Goal: Task Accomplishment & Management: Manage account settings

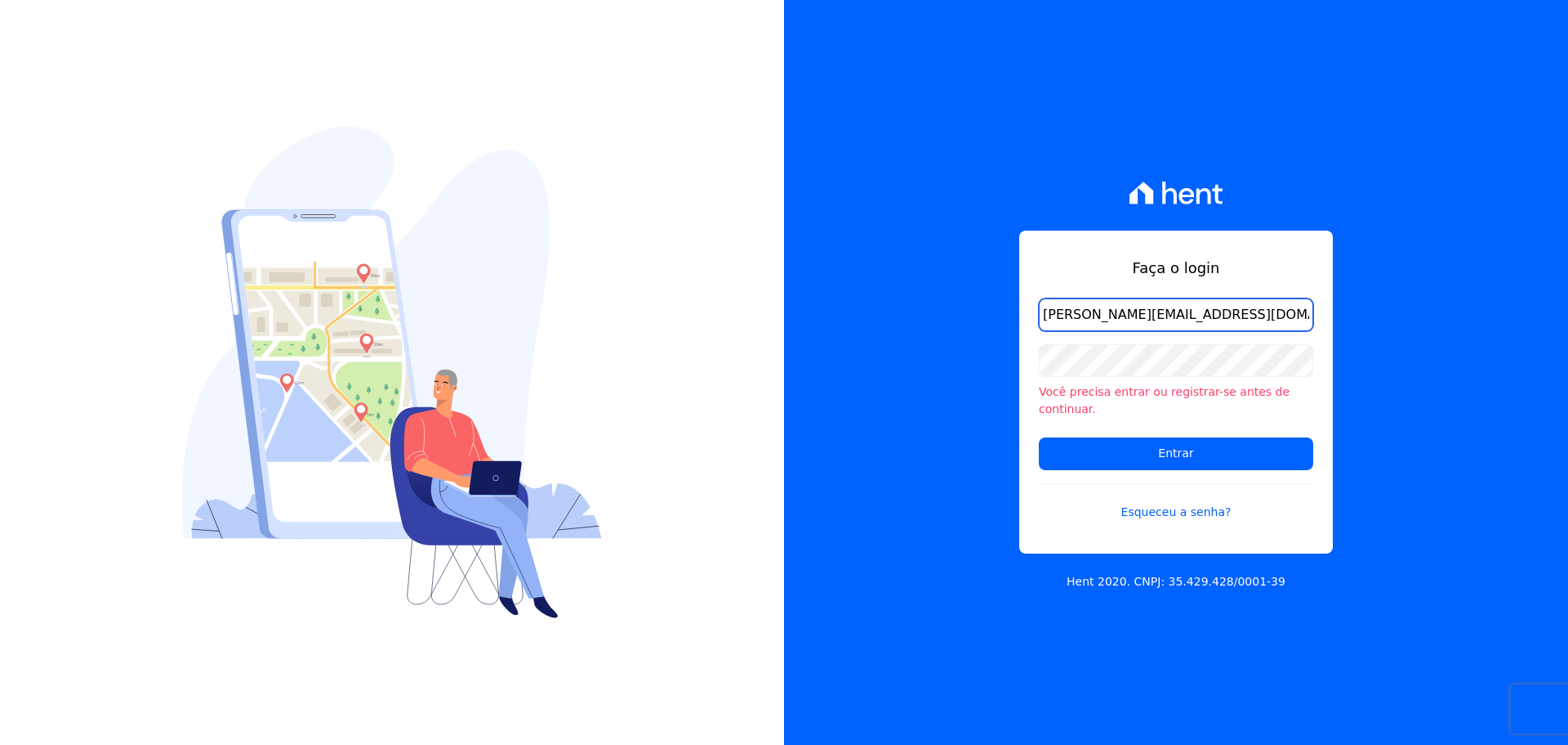
type input "[PERSON_NAME][EMAIL_ADDRESS][DOMAIN_NAME]"
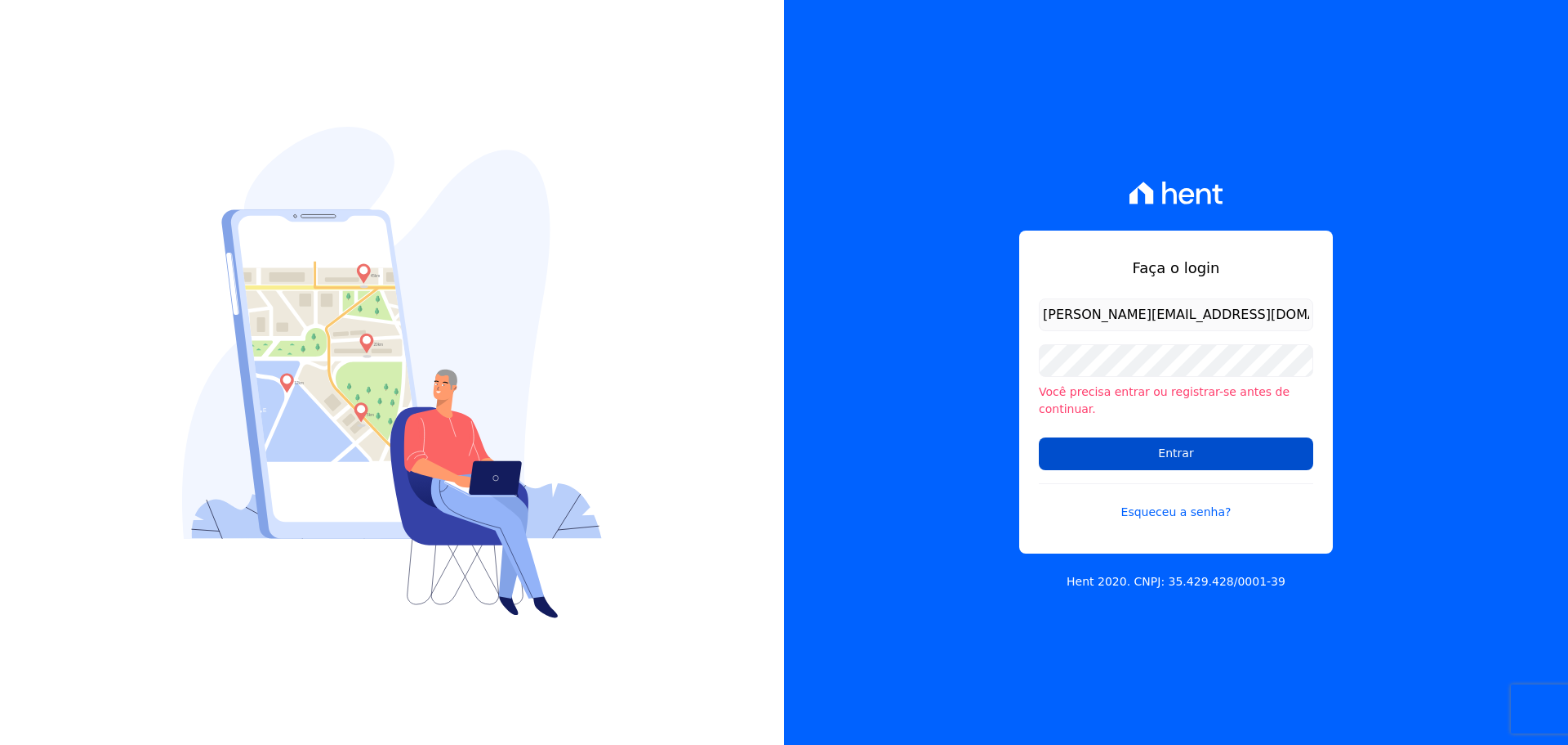
click at [1105, 449] on input "Entrar" at bounding box center [1176, 453] width 275 height 33
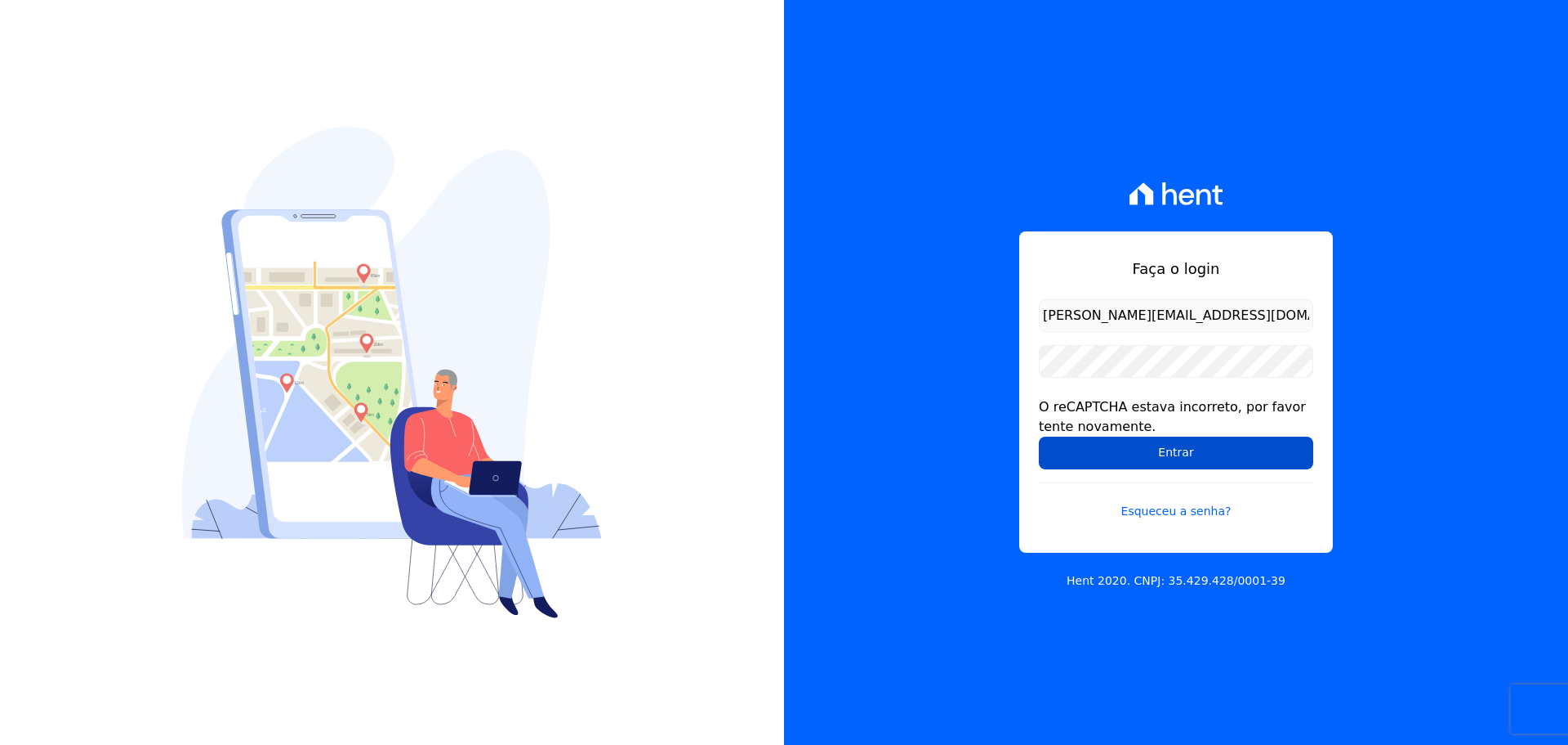
click at [1173, 457] on input "Entrar" at bounding box center [1176, 453] width 275 height 33
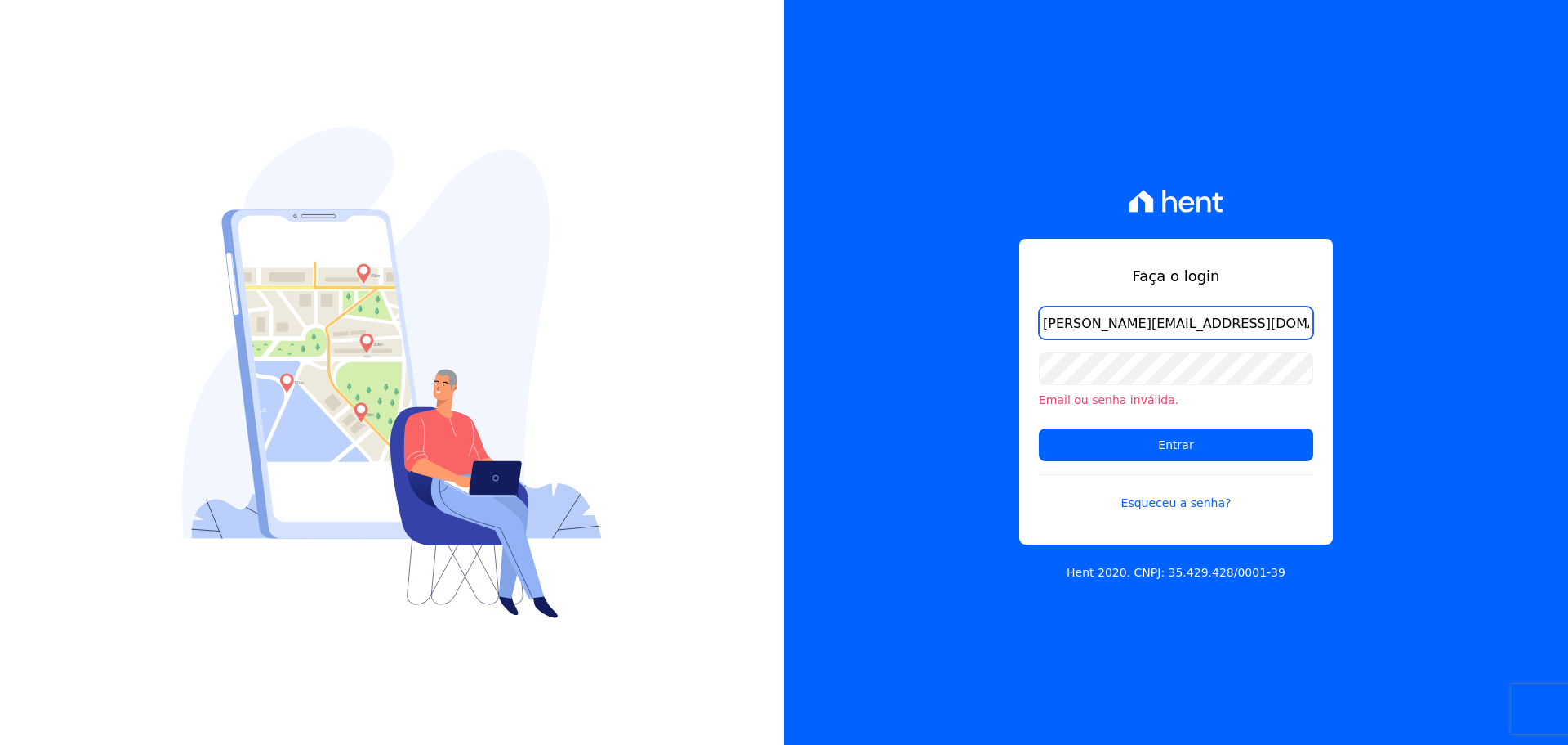
click at [1229, 334] on input "[PERSON_NAME][EMAIL_ADDRESS][DOMAIN_NAME]" at bounding box center [1176, 323] width 275 height 33
type input "[PERSON_NAME][EMAIL_ADDRESS][DOMAIN_NAME]"
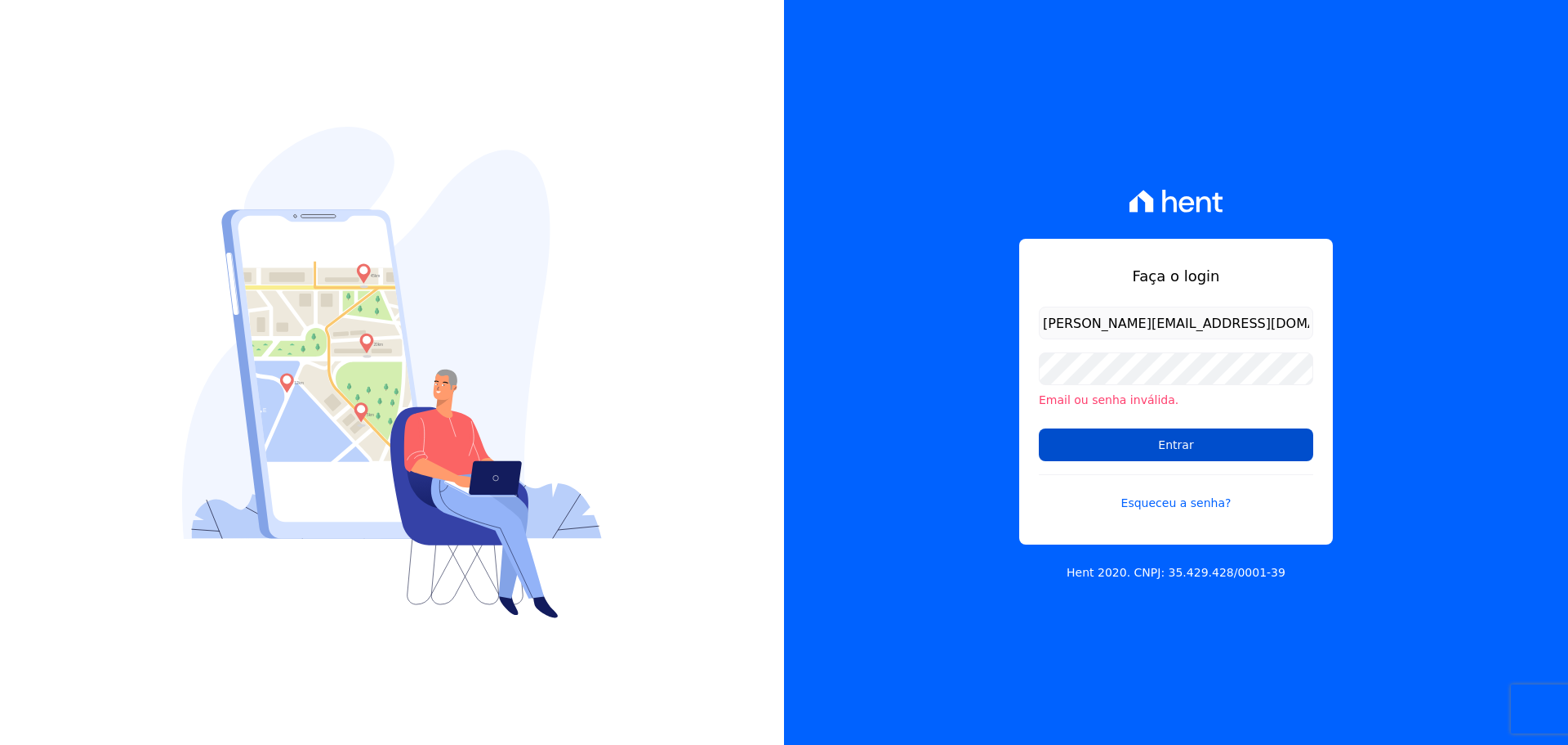
click at [1165, 437] on input "Entrar" at bounding box center [1176, 445] width 275 height 33
click at [1185, 450] on input "Entrar" at bounding box center [1176, 445] width 275 height 33
click at [1100, 439] on input "Entrar" at bounding box center [1176, 445] width 275 height 33
click at [1063, 324] on input "[PERSON_NAME][EMAIL_ADDRESS][DOMAIN_NAME]" at bounding box center [1176, 323] width 275 height 33
click at [1189, 447] on input "Entrar" at bounding box center [1176, 445] width 275 height 33
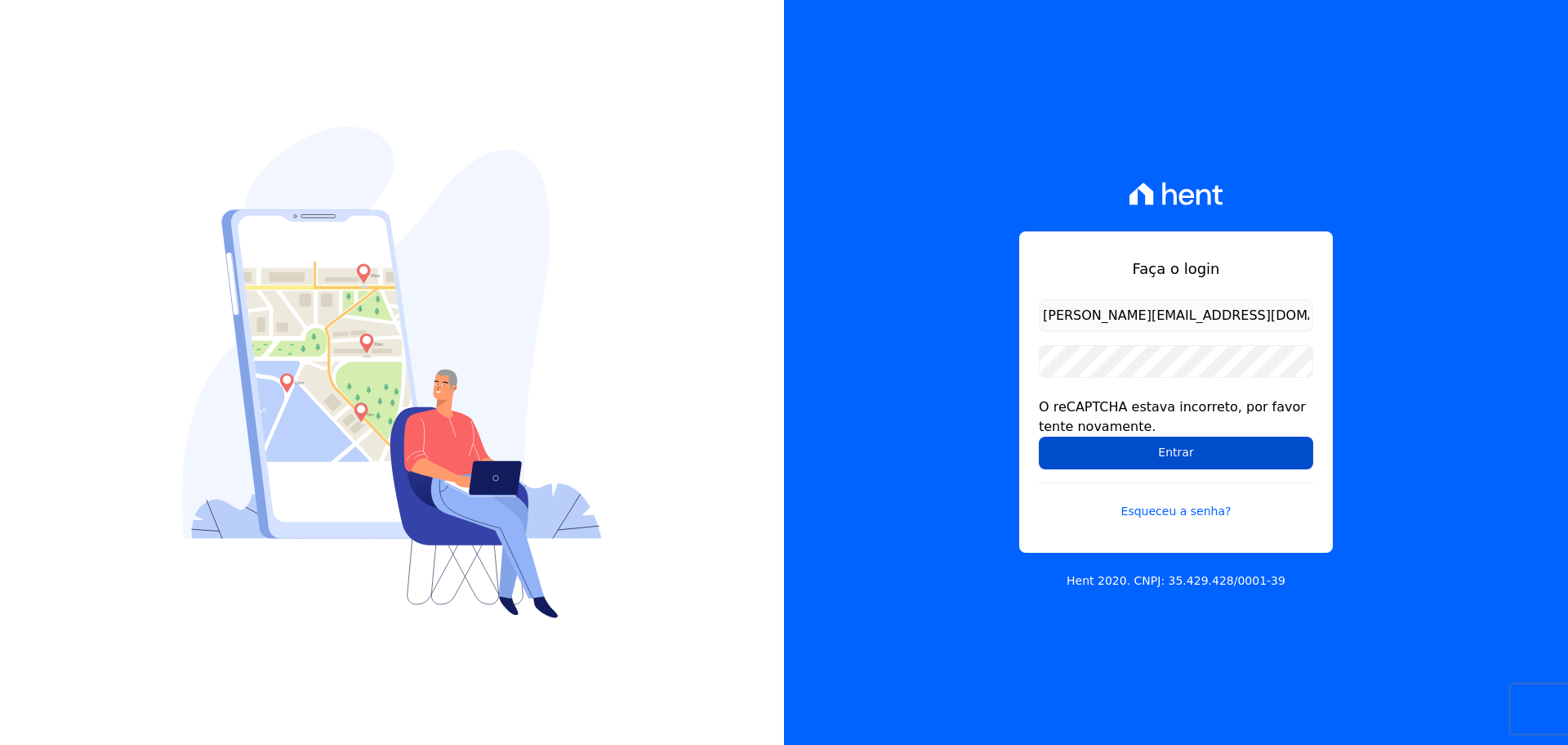
click at [1133, 441] on input "Entrar" at bounding box center [1176, 453] width 275 height 33
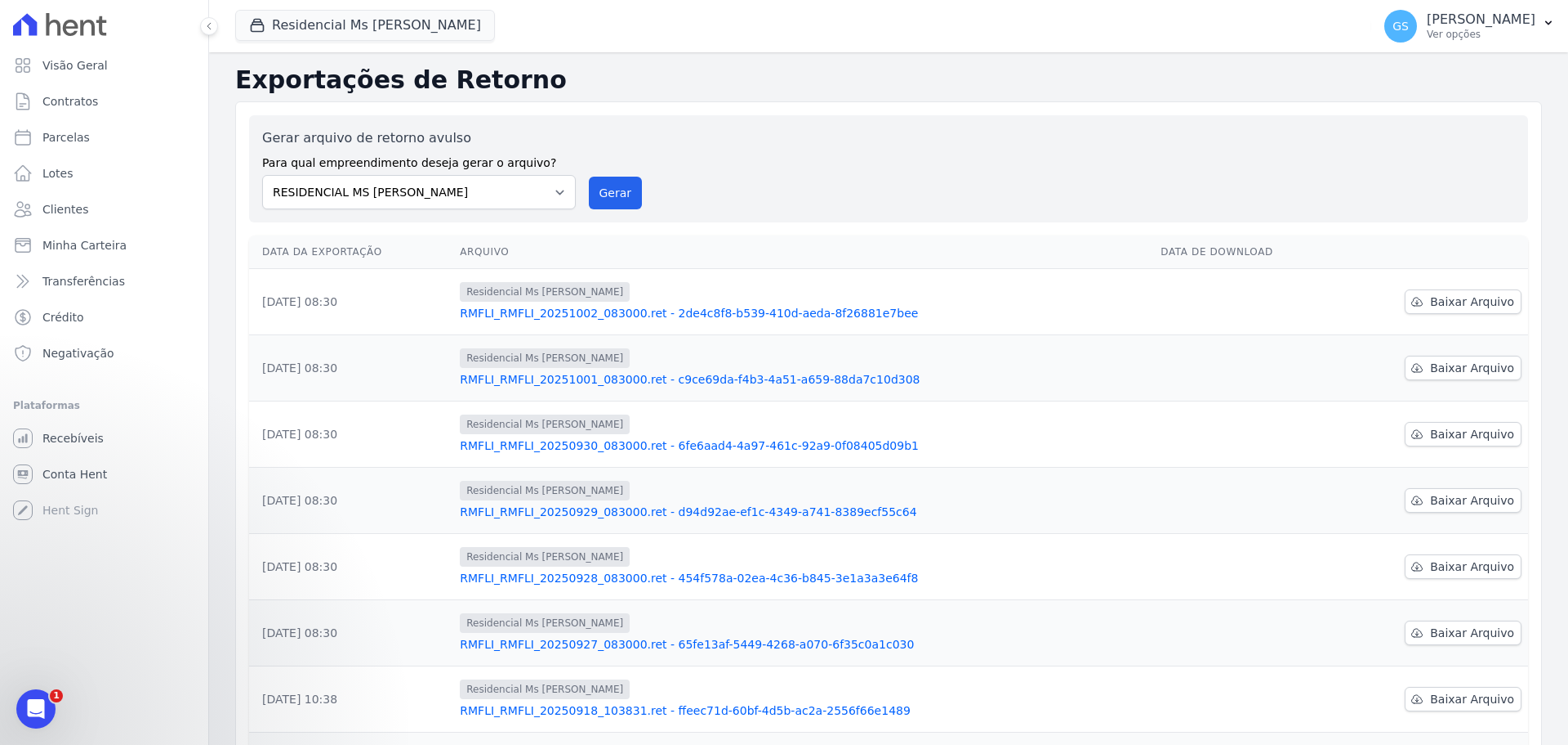
click at [80, 28] on icon at bounding box center [59, 23] width 94 height 22
click at [74, 65] on span "Visão Geral" at bounding box center [75, 65] width 65 height 17
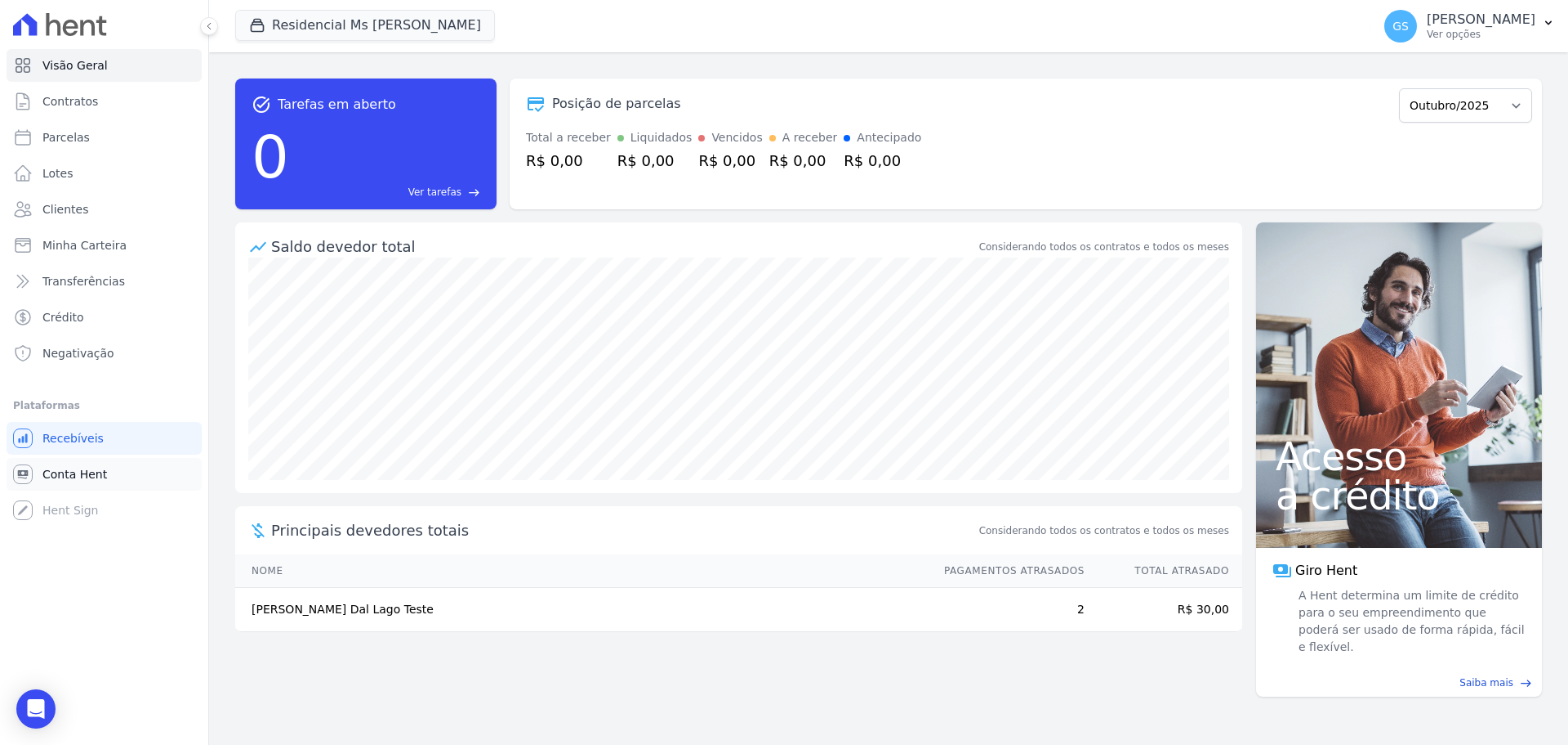
click at [63, 476] on span "Conta Hent" at bounding box center [75, 474] width 64 height 17
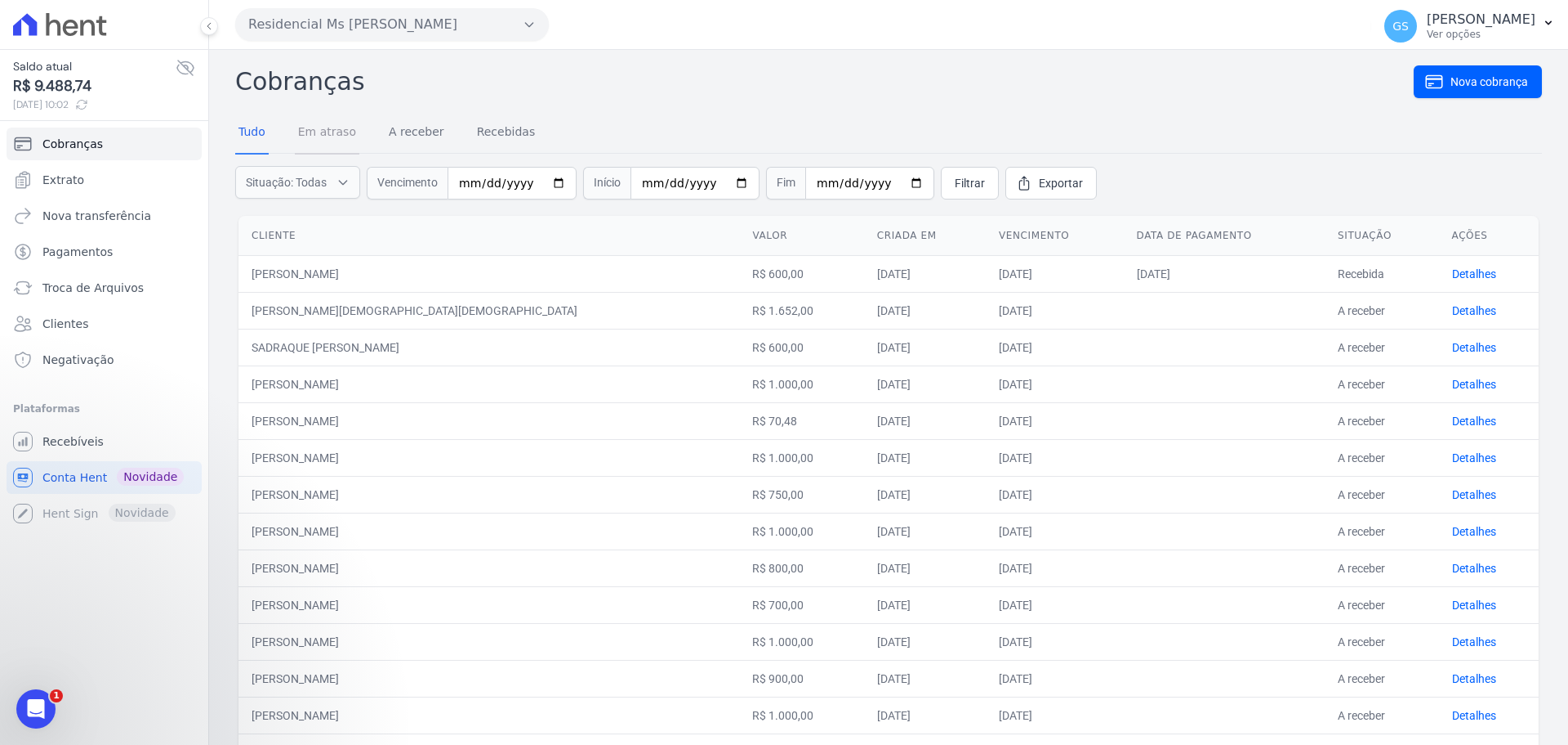
click at [329, 134] on link "Em atraso" at bounding box center [327, 134] width 64 height 43
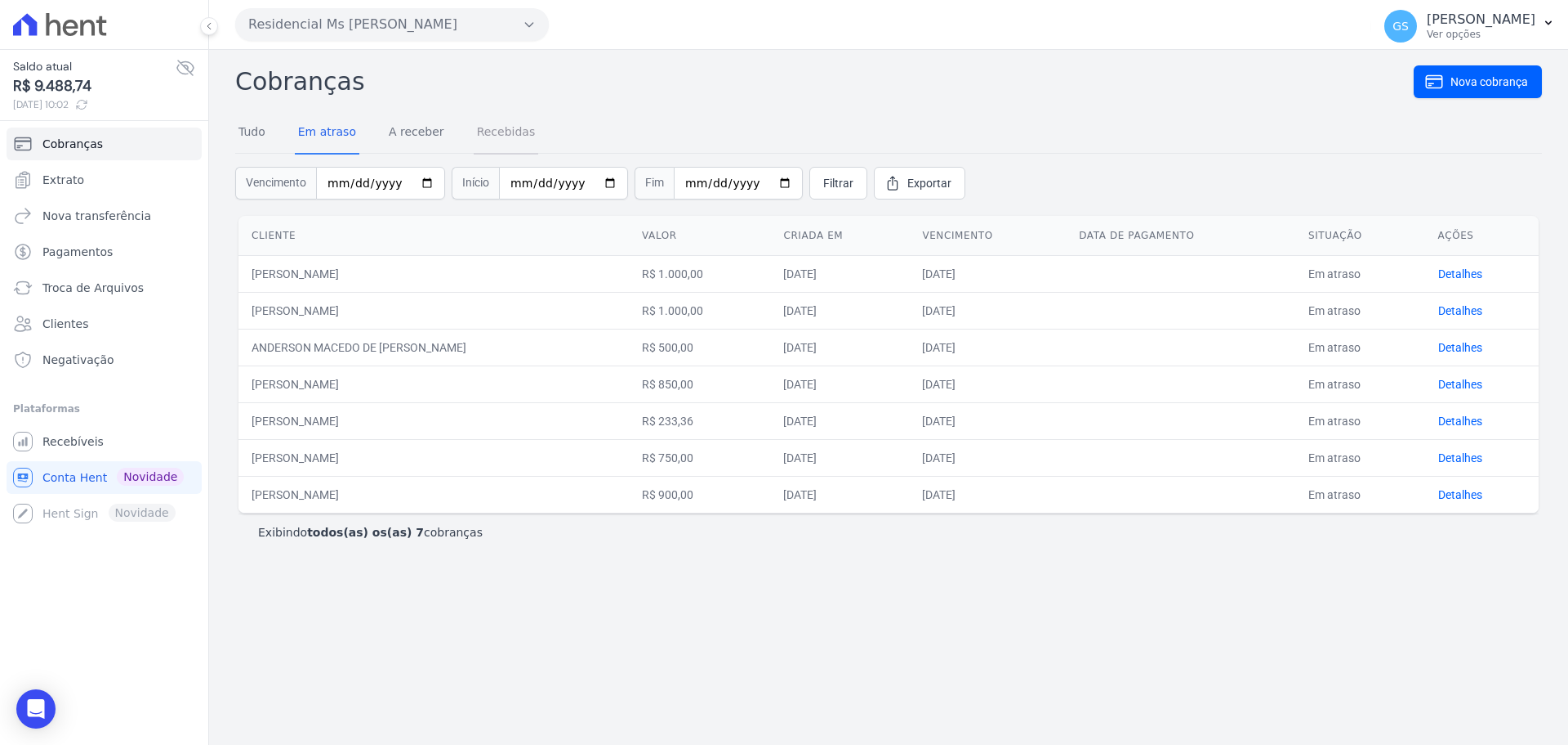
click at [488, 138] on link "Recebidas" at bounding box center [506, 134] width 65 height 43
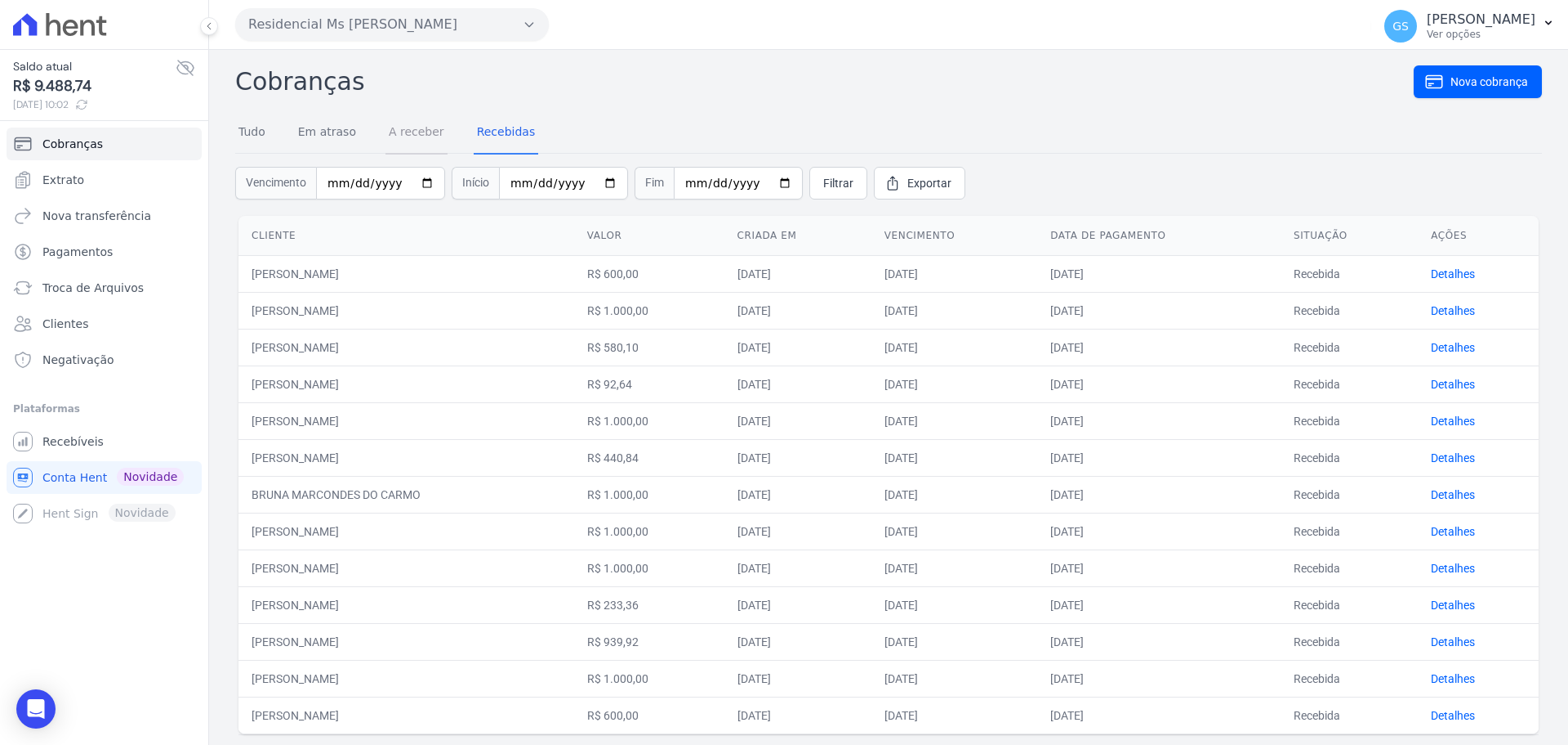
click at [394, 127] on link "A receber" at bounding box center [417, 134] width 62 height 43
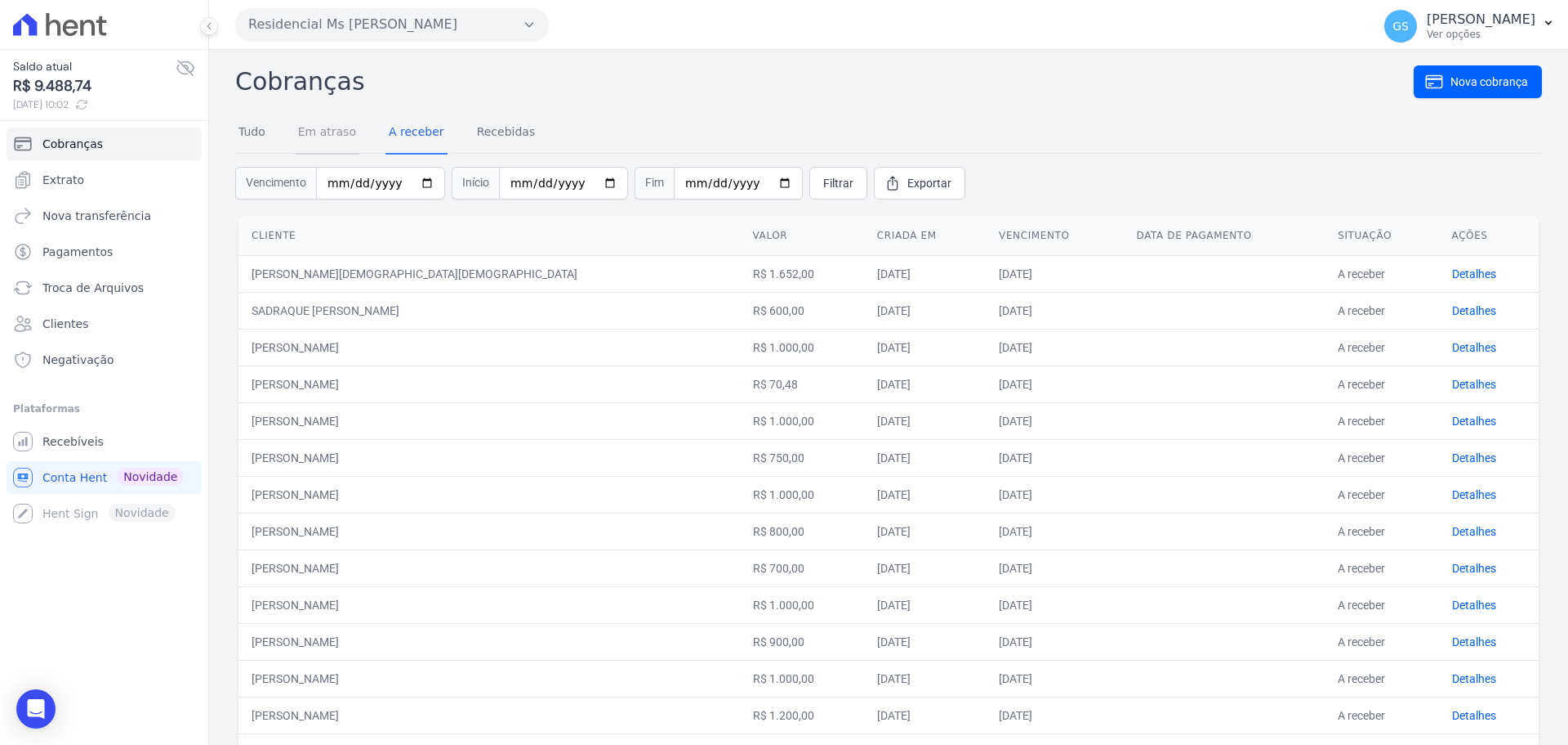
click at [332, 135] on link "Em atraso" at bounding box center [327, 134] width 64 height 43
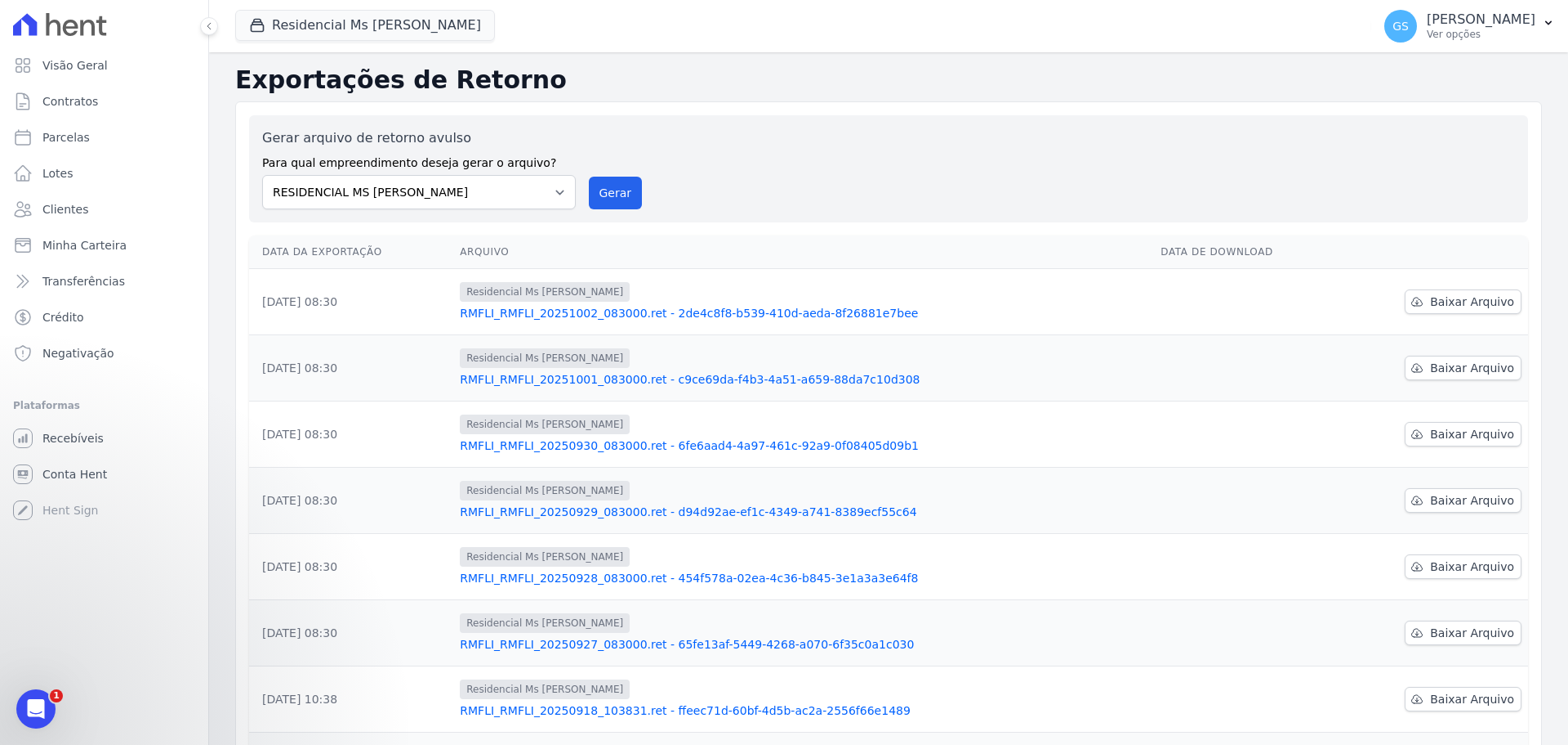
click at [70, 22] on icon at bounding box center [71, 27] width 16 height 17
click at [96, 66] on span "Visão Geral" at bounding box center [75, 65] width 65 height 17
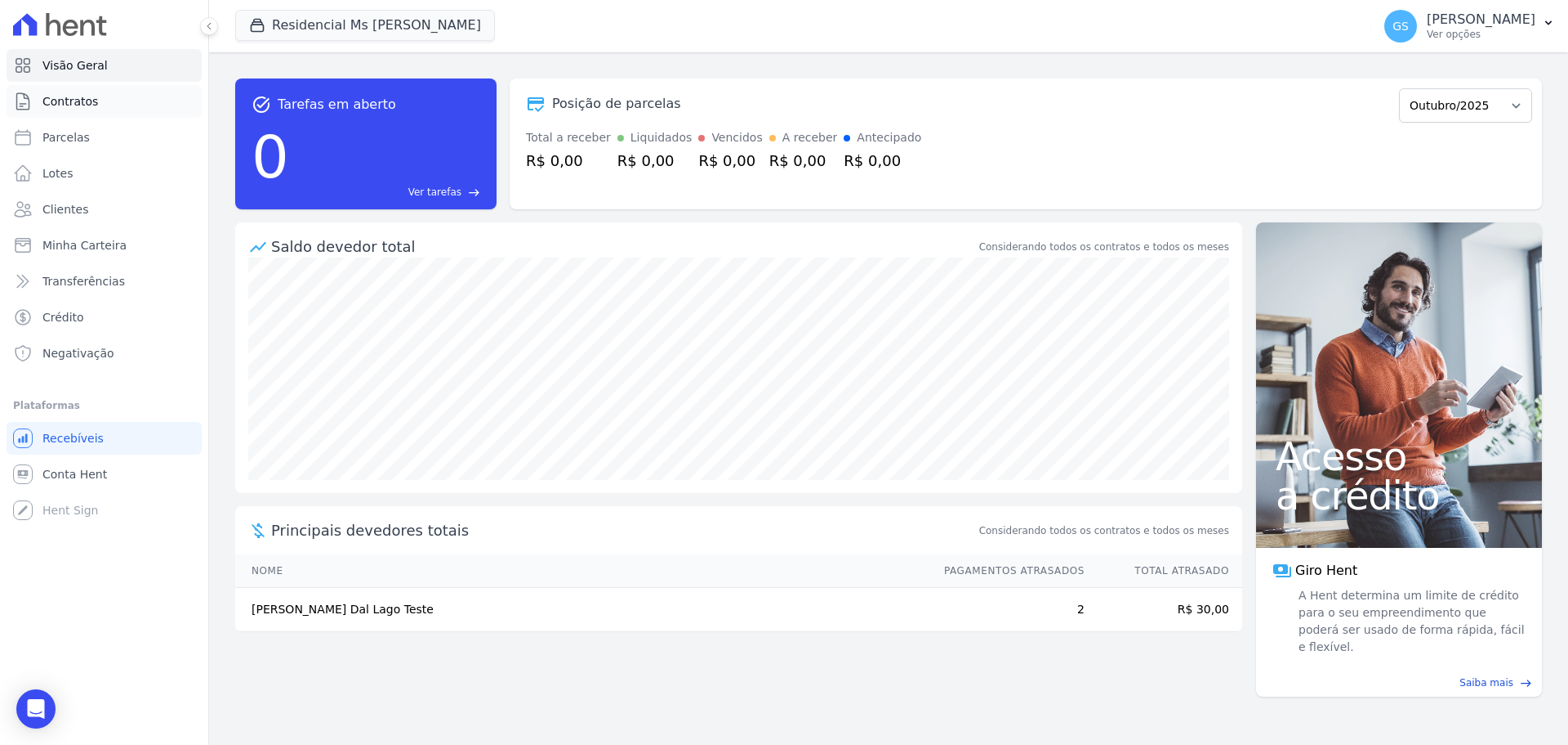
click at [74, 101] on span "Contratos" at bounding box center [70, 101] width 56 height 17
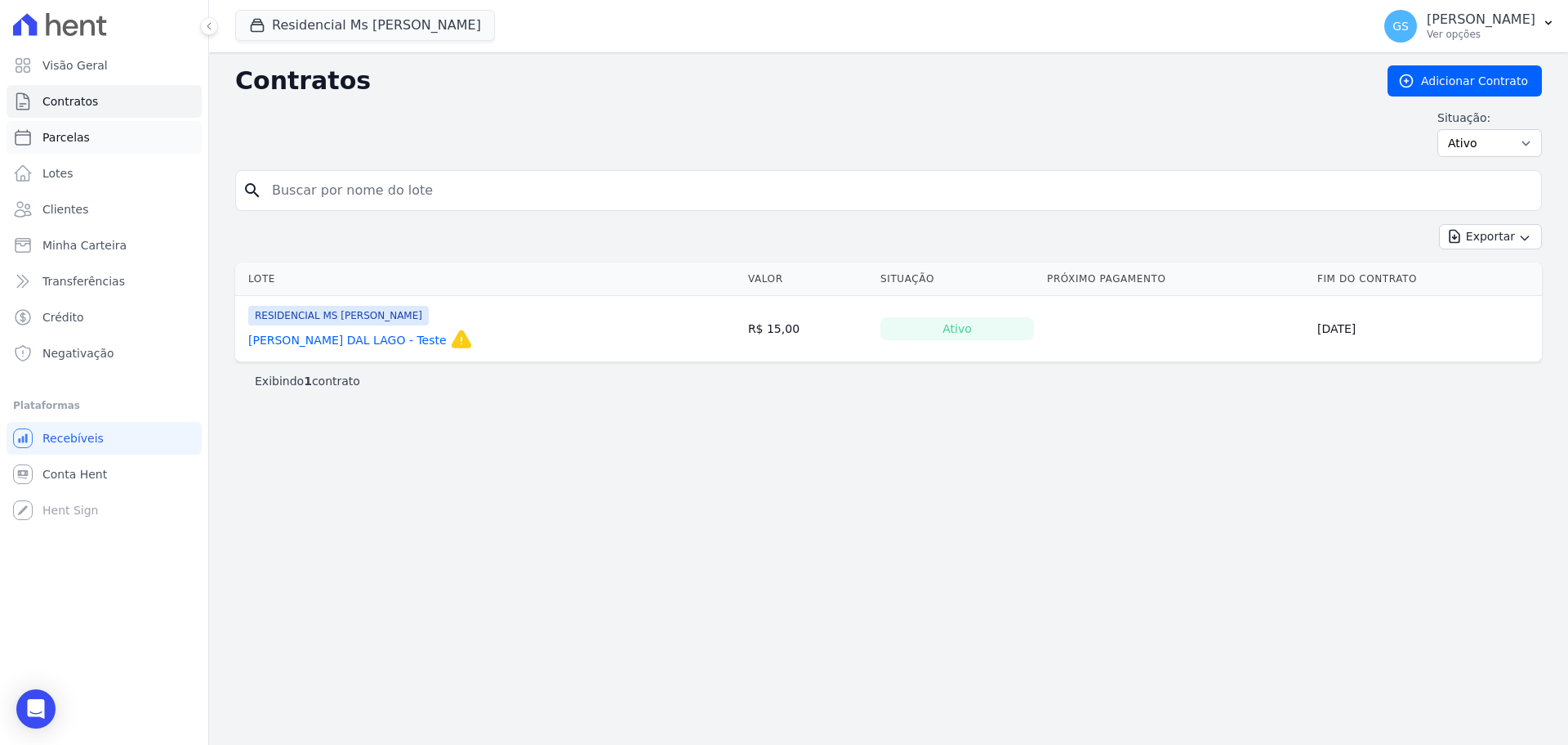
click at [72, 133] on span "Parcelas" at bounding box center [66, 137] width 48 height 17
select select
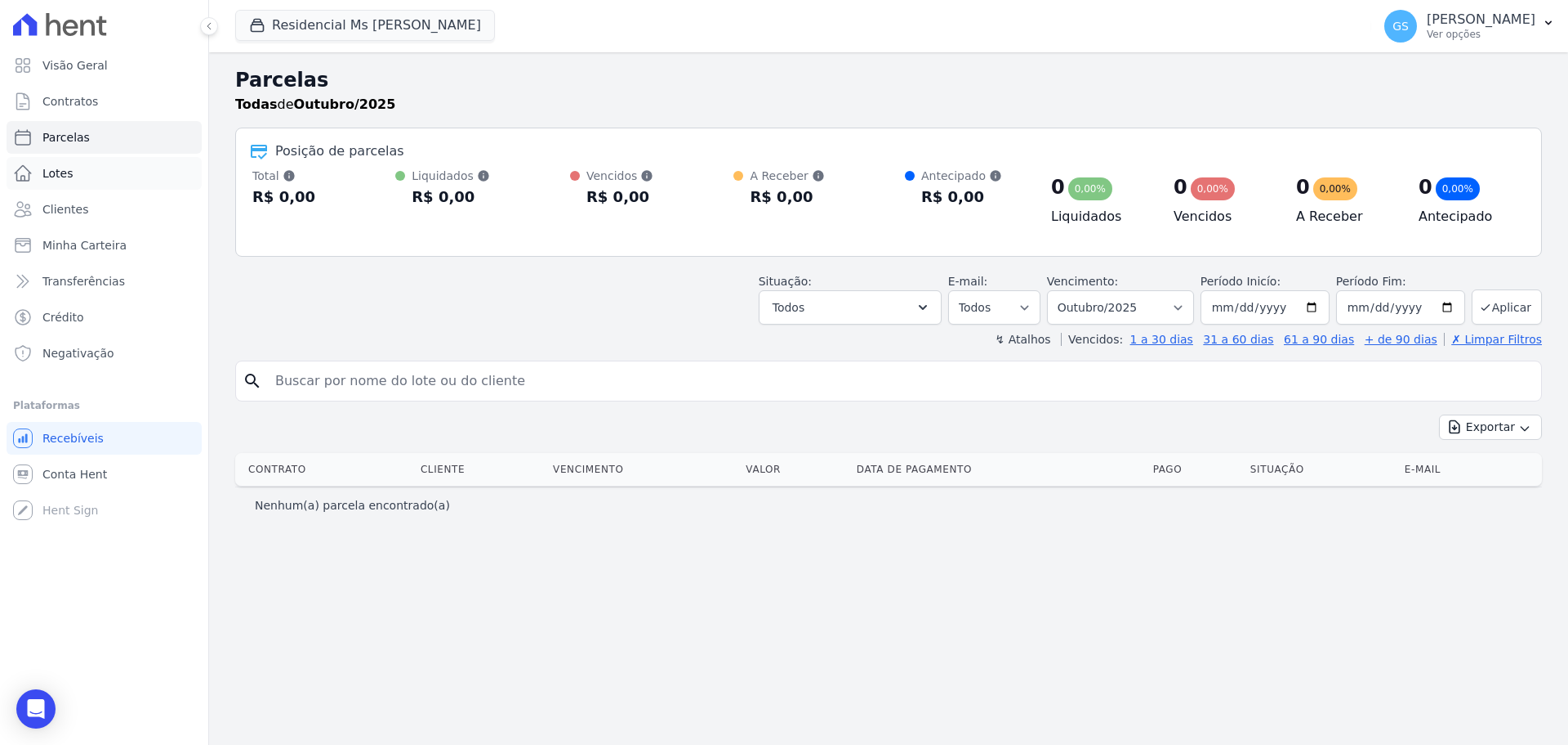
click at [62, 176] on span "Lotes" at bounding box center [58, 173] width 31 height 17
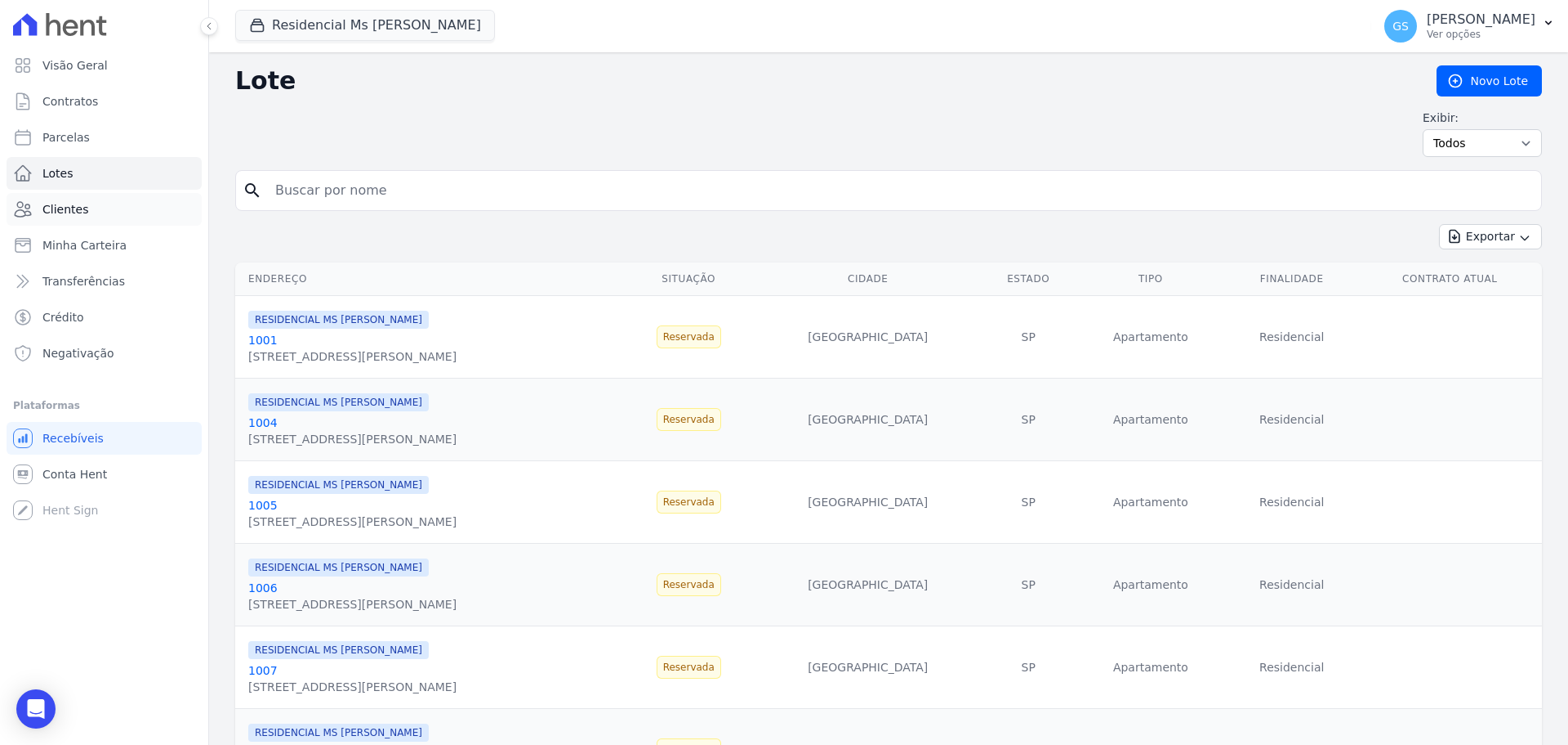
click at [112, 215] on link "Clientes" at bounding box center [104, 210] width 195 height 33
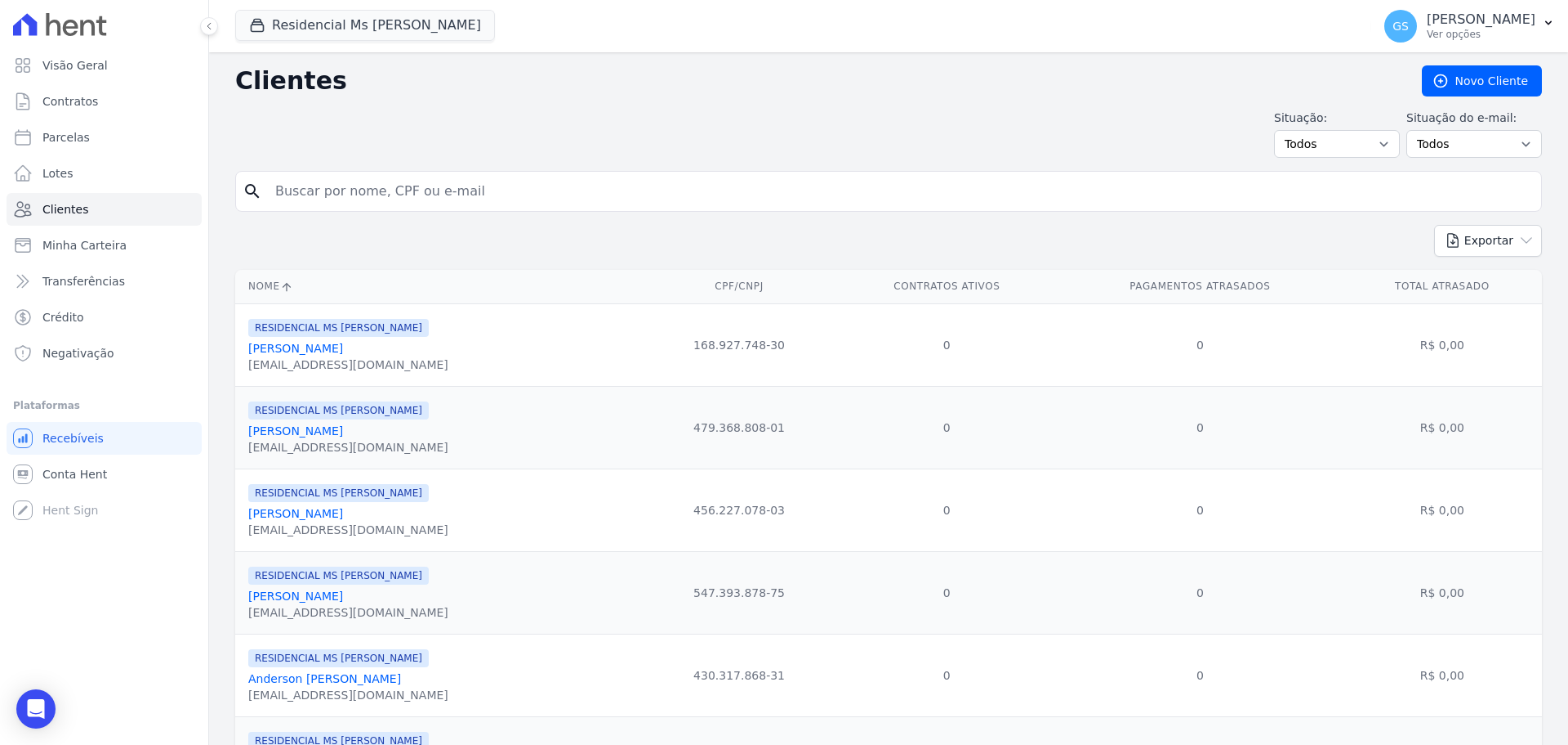
click at [321, 143] on div "Situação: Todos Adimplentes Inadimplentes Situação do e-mail: Todos Confirmado …" at bounding box center [888, 133] width 1307 height 48
click at [73, 482] on span "Conta Hent" at bounding box center [75, 474] width 64 height 17
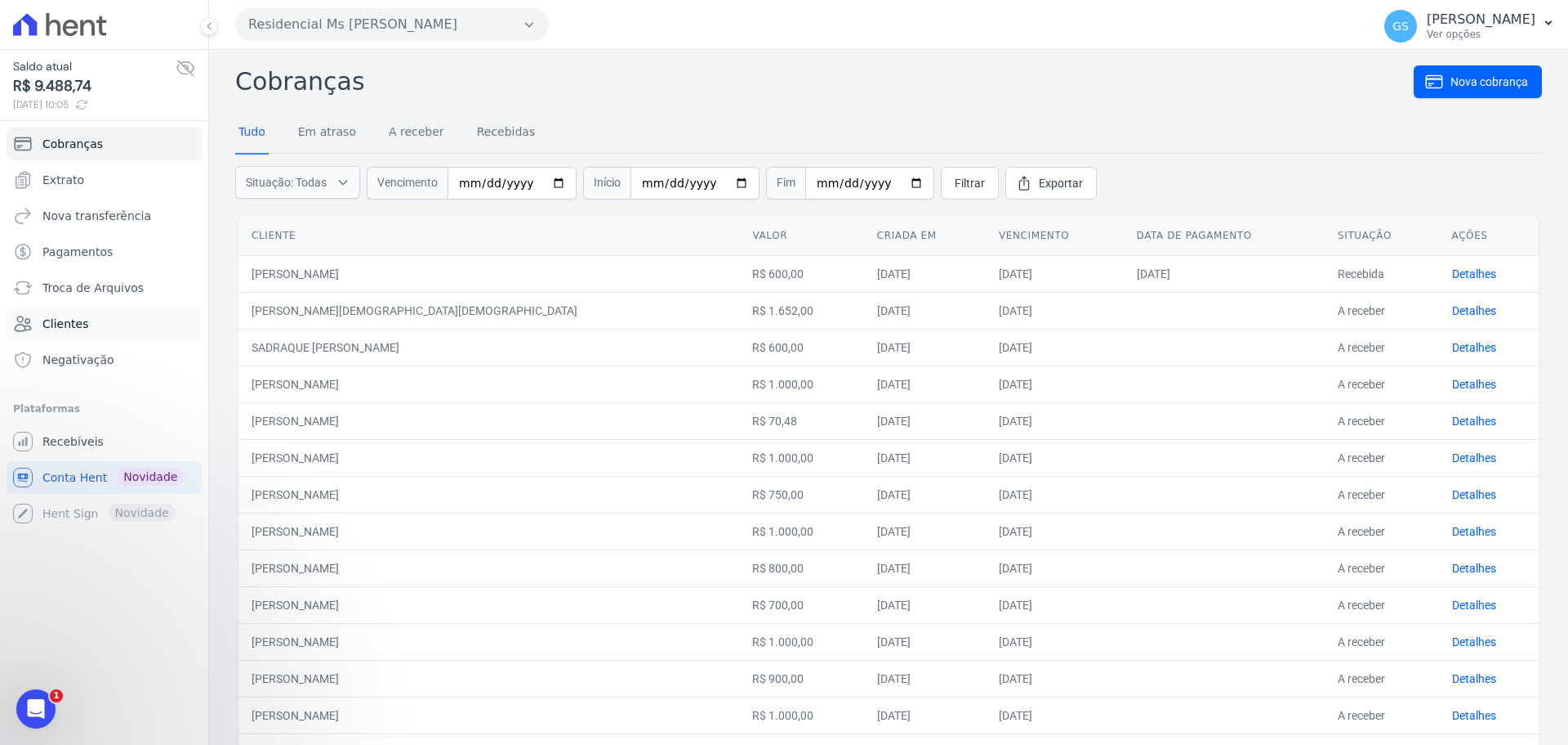
click at [60, 331] on span "Clientes" at bounding box center [65, 324] width 46 height 17
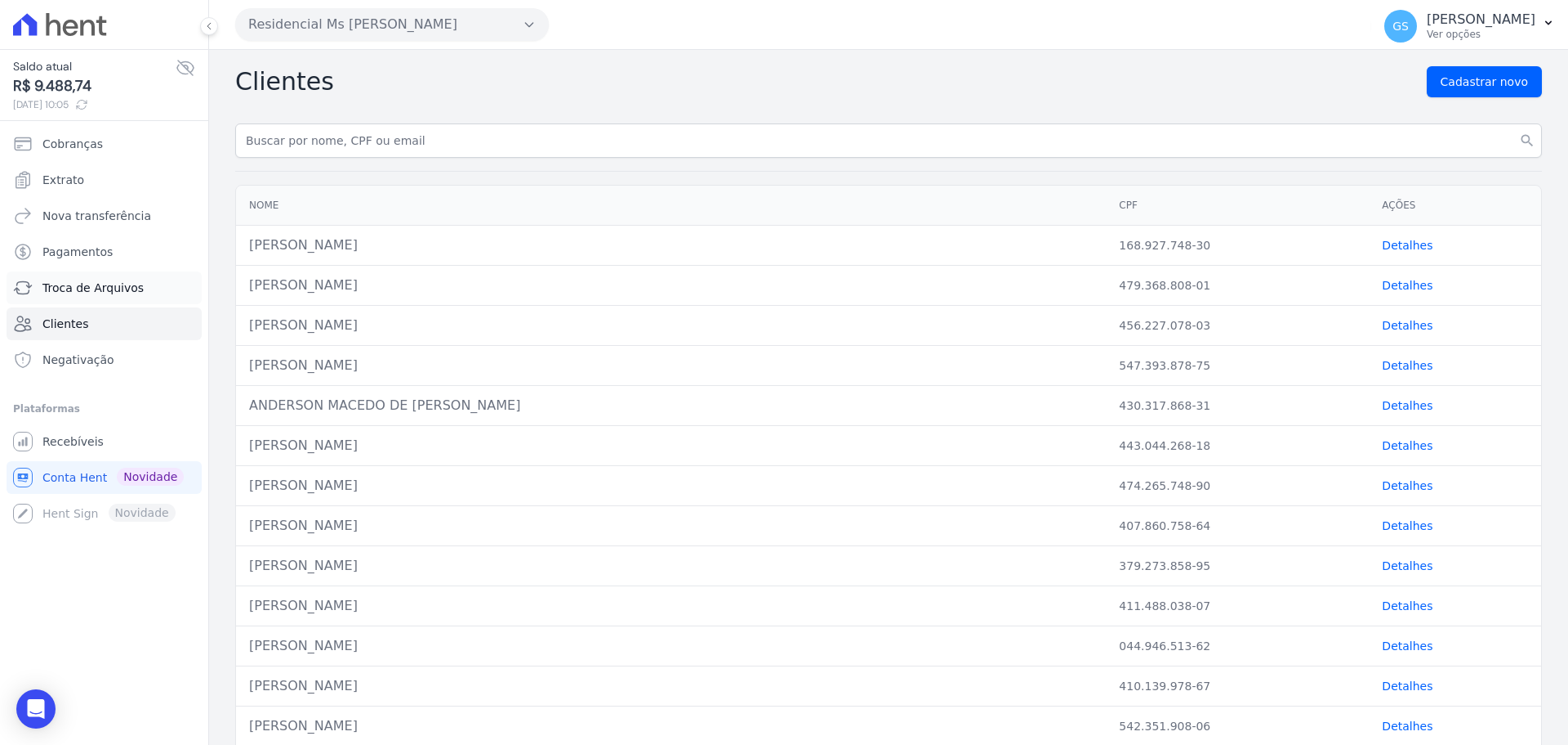
click at [78, 293] on span "Troca de Arquivos" at bounding box center [94, 288] width 101 height 17
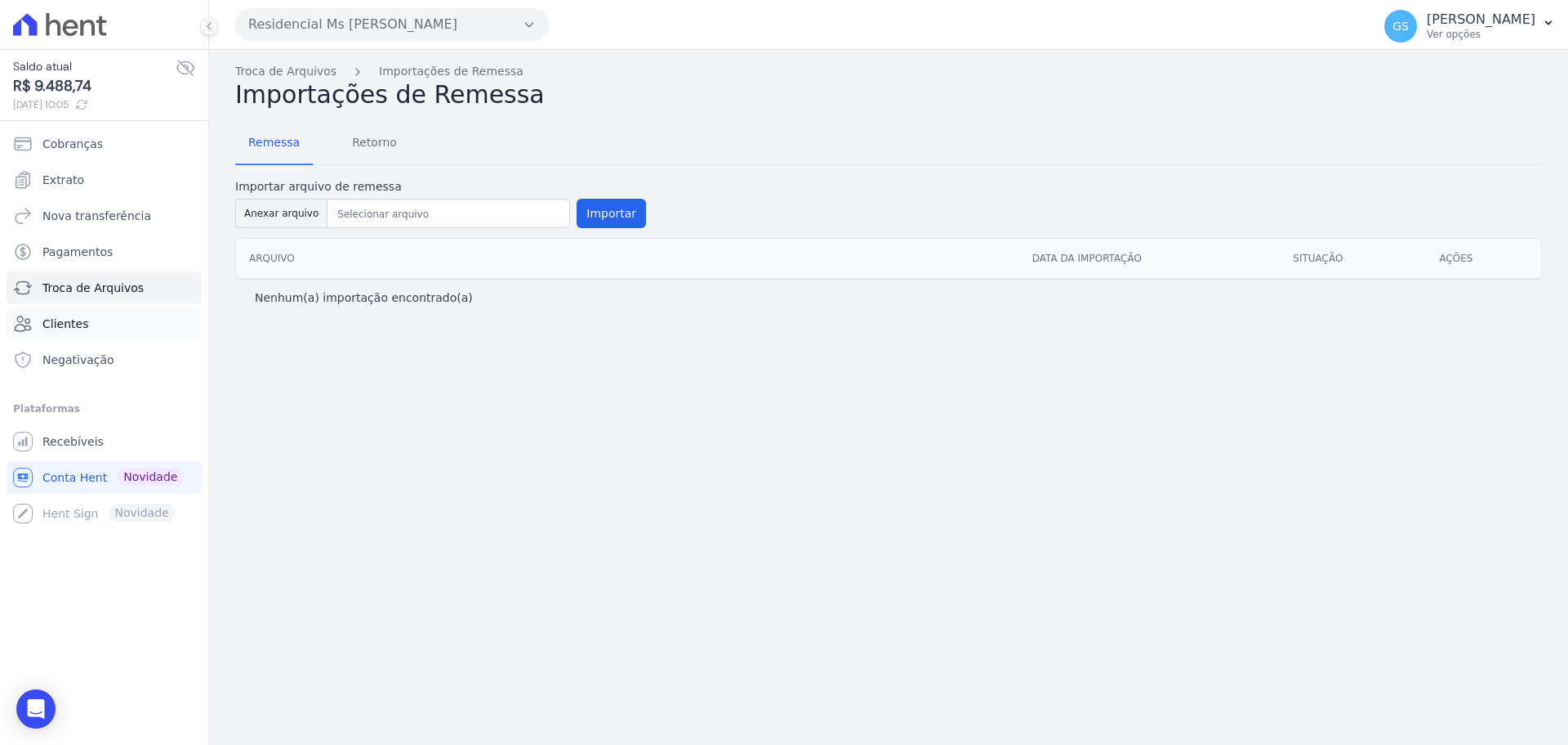
click at [77, 322] on span "Clientes" at bounding box center [65, 324] width 46 height 17
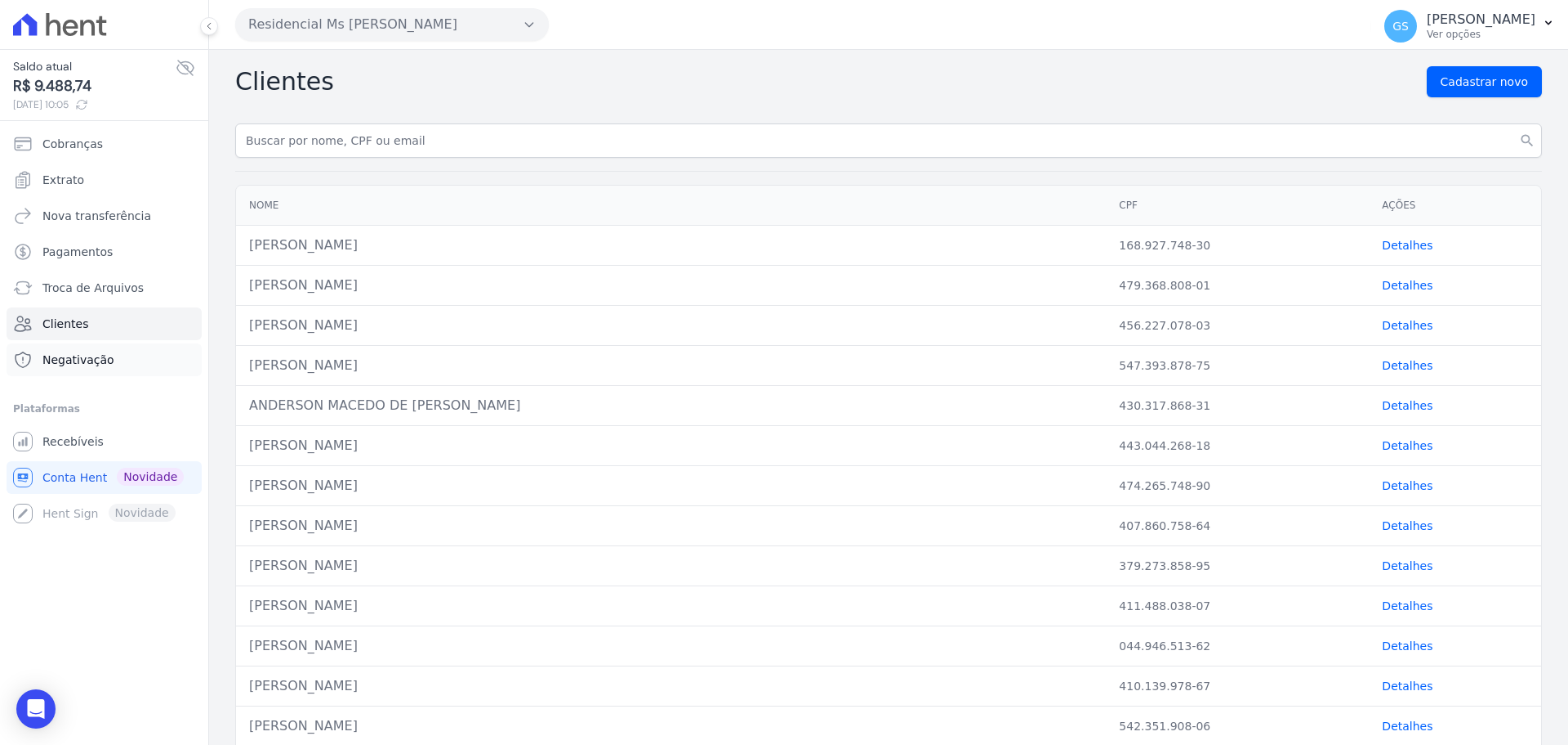
click at [64, 354] on span "Negativação" at bounding box center [79, 359] width 72 height 17
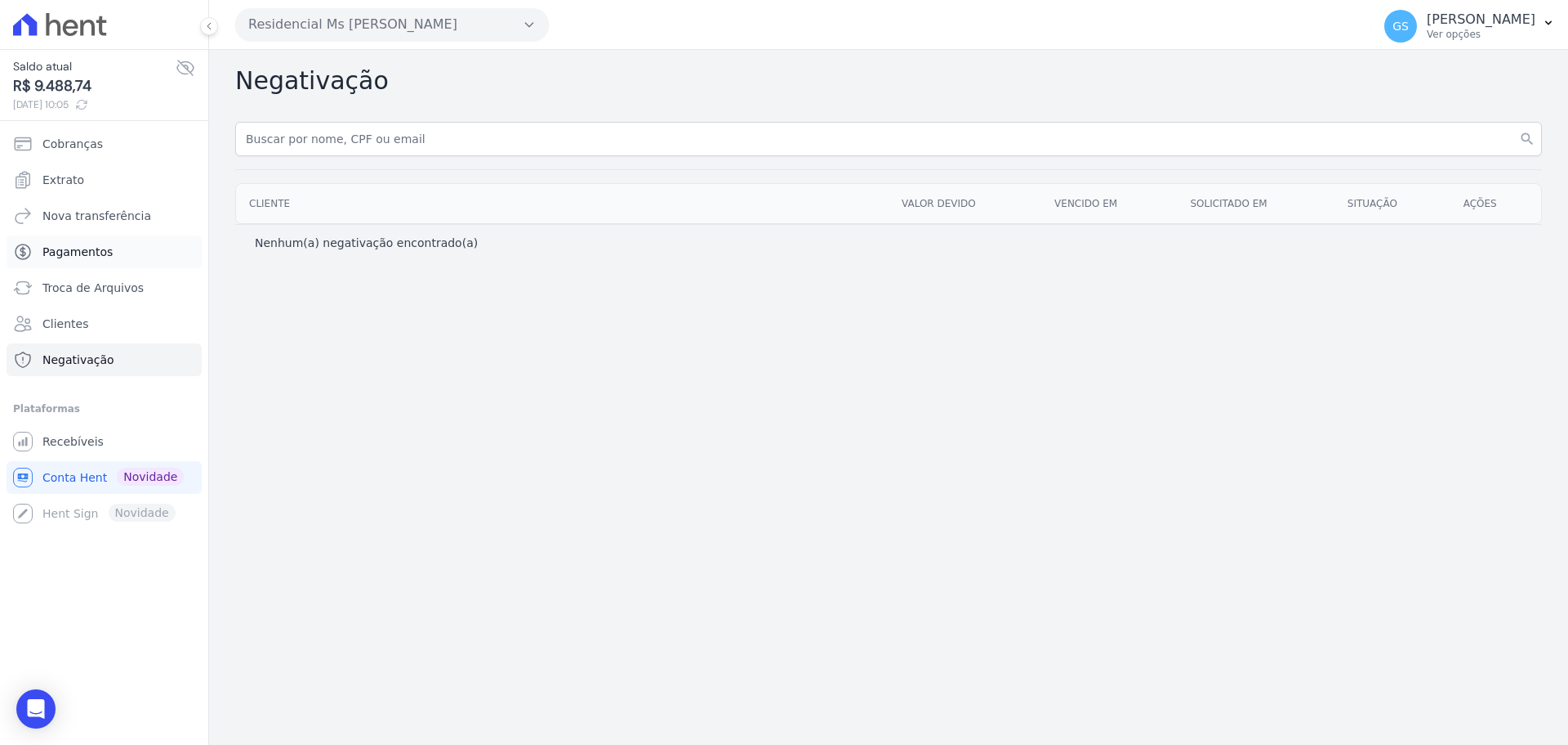
click at [56, 251] on span "Pagamentos" at bounding box center [78, 252] width 70 height 17
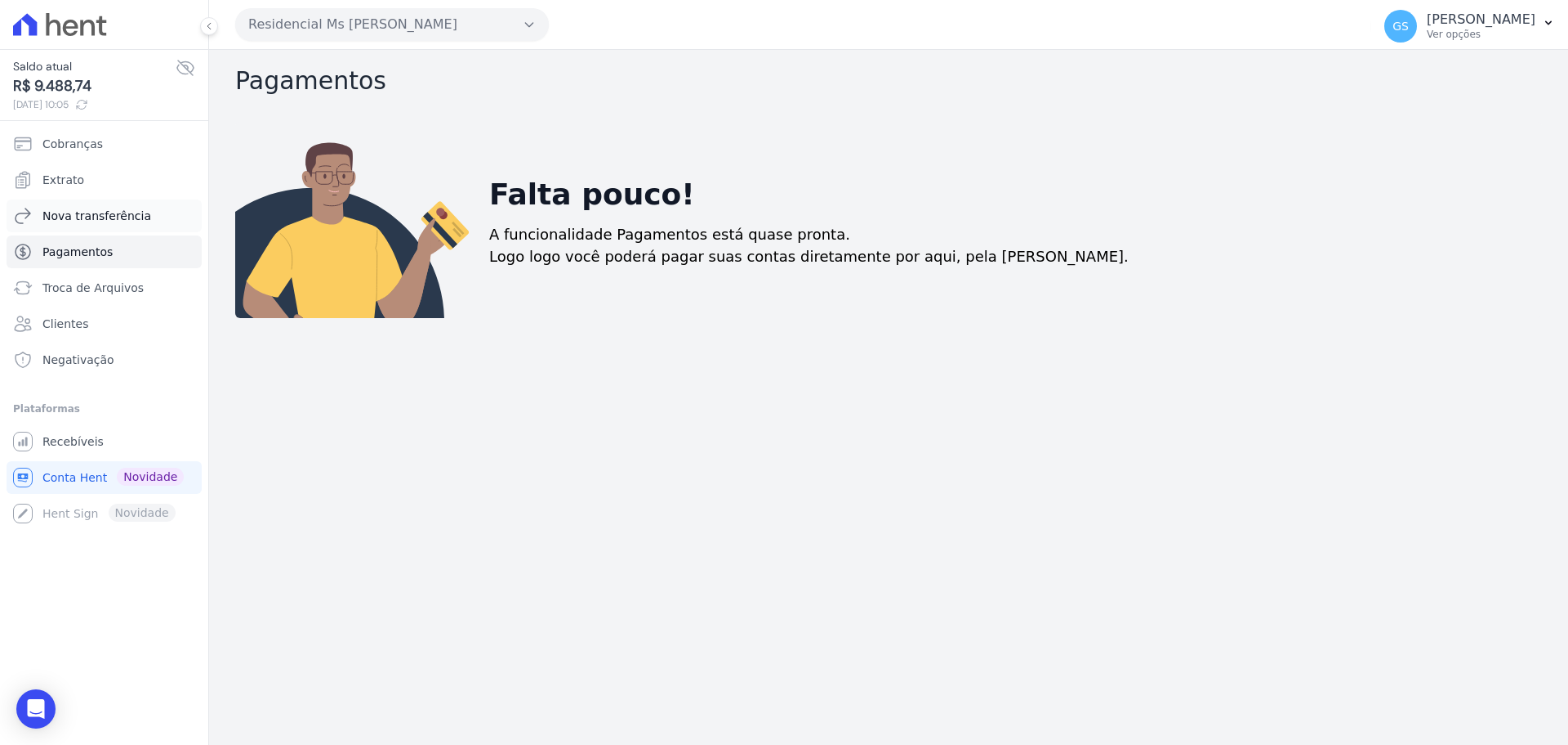
click at [69, 219] on span "Nova transferência" at bounding box center [96, 216] width 108 height 17
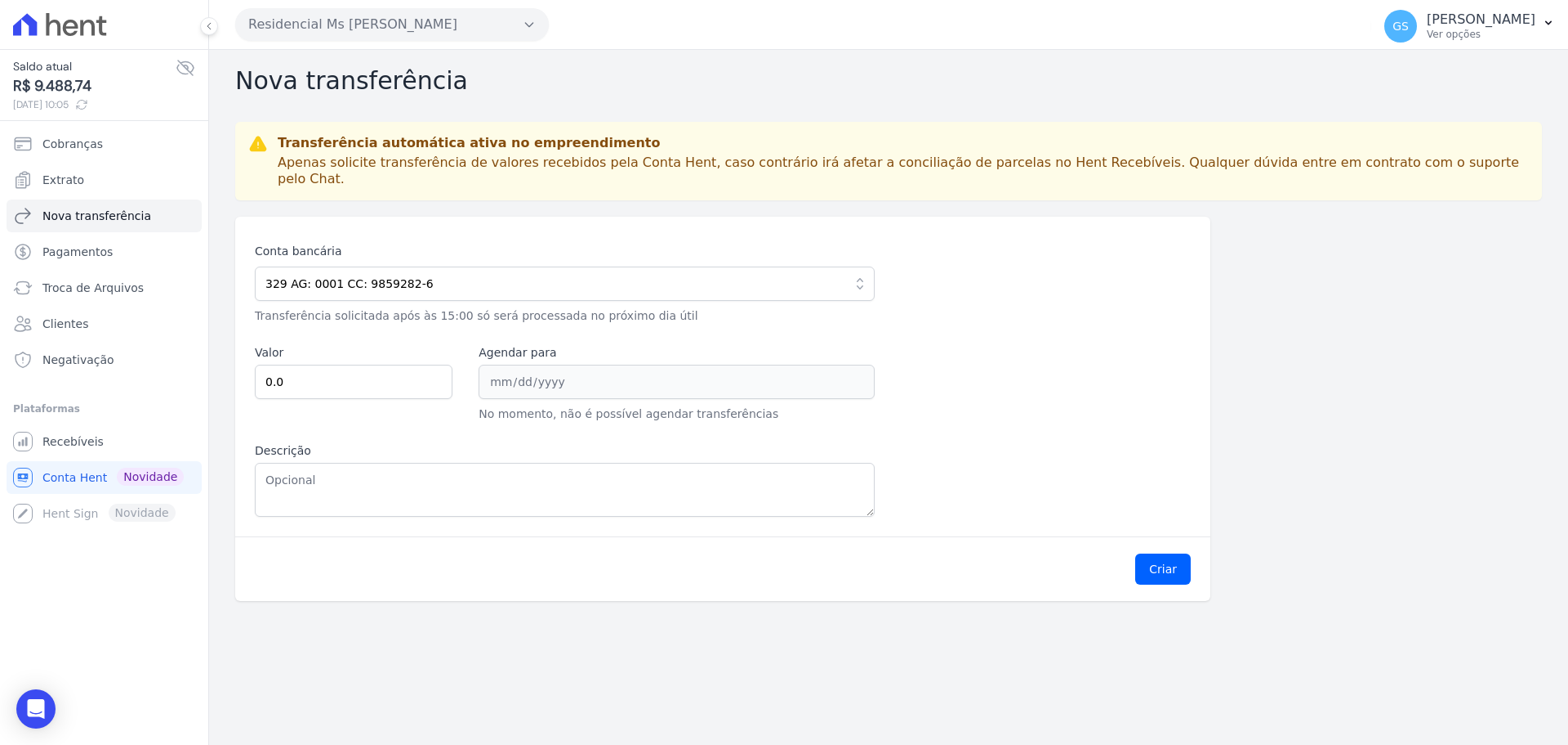
click at [52, 25] on icon at bounding box center [59, 23] width 94 height 22
click at [56, 440] on span "Recebíveis" at bounding box center [73, 441] width 61 height 17
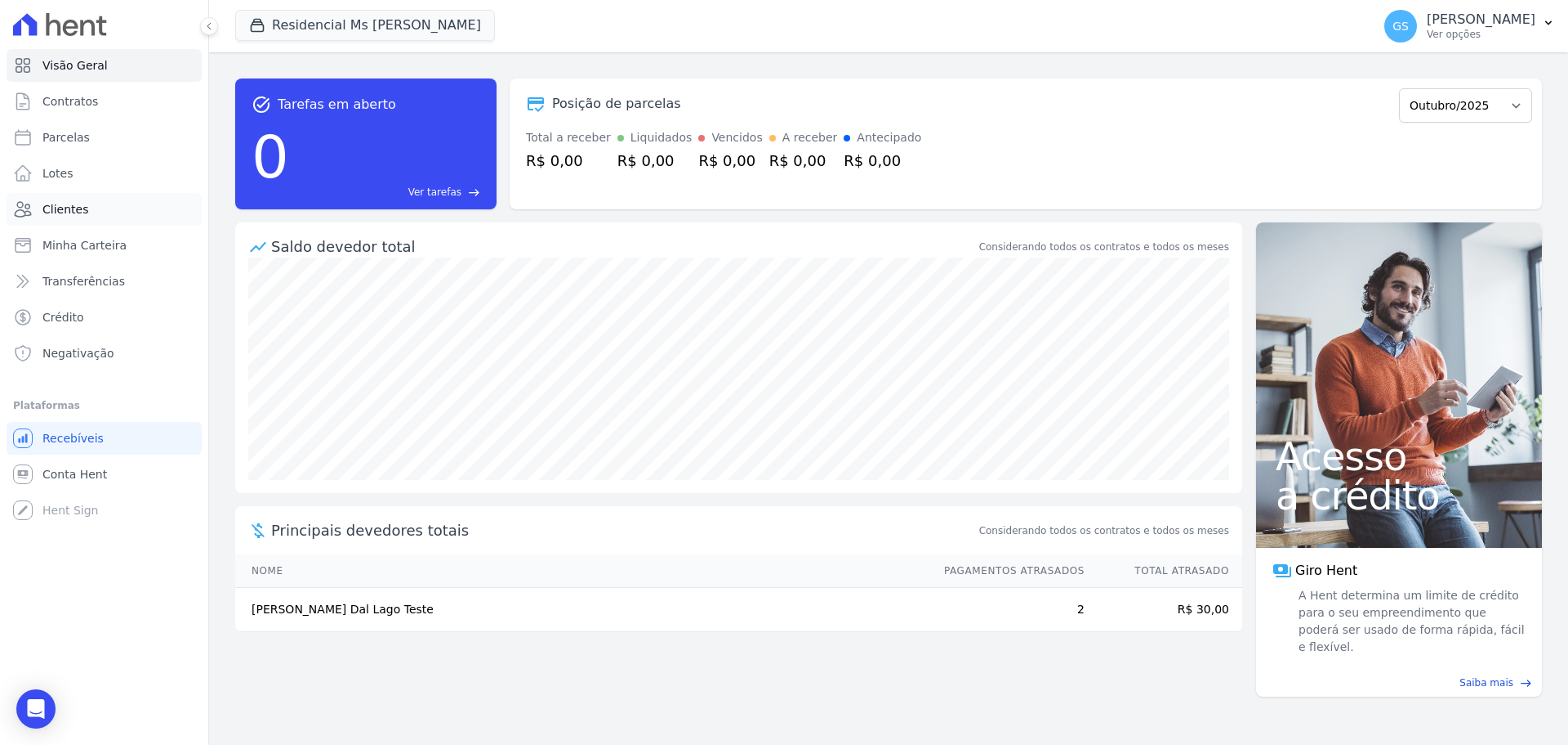
click at [80, 201] on span "Clientes" at bounding box center [65, 209] width 46 height 17
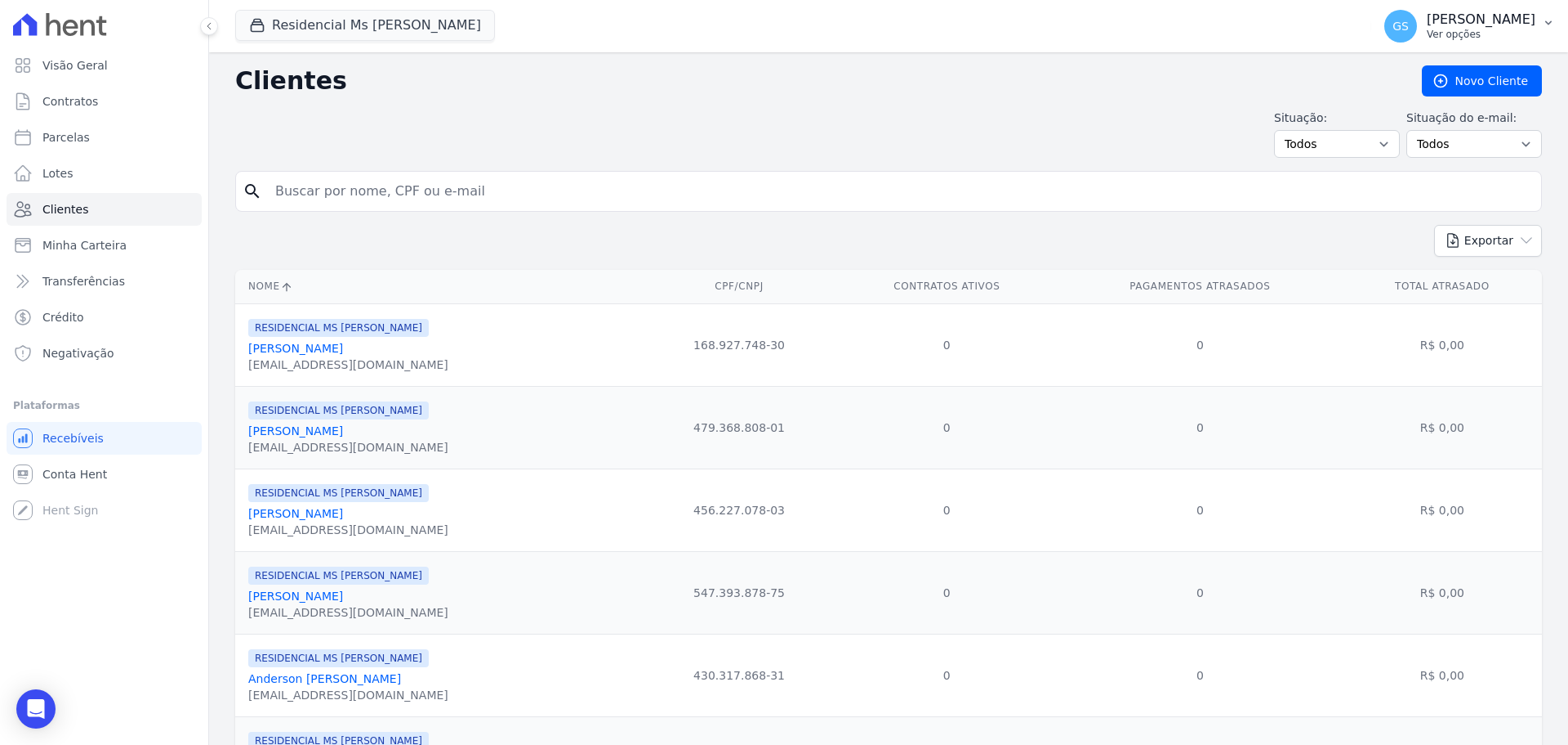
click at [1542, 26] on button "GS Gabriel Souza Silva Ver opções" at bounding box center [1470, 25] width 197 height 46
